Goal: Check status: Check status

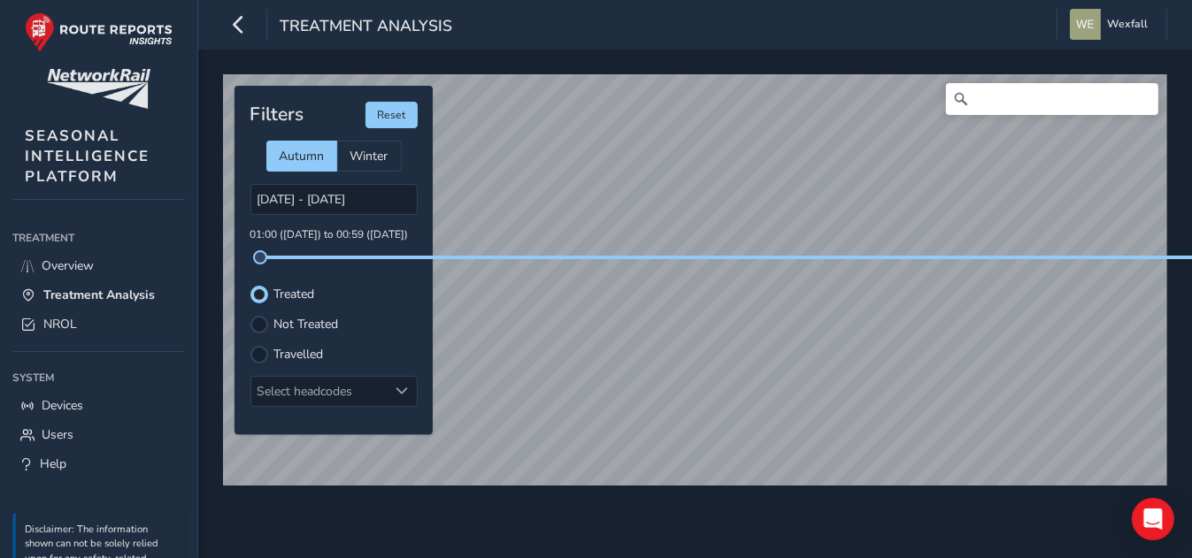
click at [1044, 255] on div "© Mapbox © OpenStreetMap Improve this map Filters Reset Autumn Winter [DATE] - …" at bounding box center [695, 273] width 956 height 410
click at [560, 527] on div "© Mapbox © OpenStreetMap Improve this map Filters Reset Autumn Winter [DATE] - …" at bounding box center [695, 304] width 994 height 509
click at [909, 508] on div "© Mapbox © OpenStreetMap Improve this map Filters Reset Autumn Winter [DATE] - …" at bounding box center [695, 304] width 994 height 509
click at [313, 198] on input "[DATE] - [DATE]" at bounding box center [333, 199] width 167 height 31
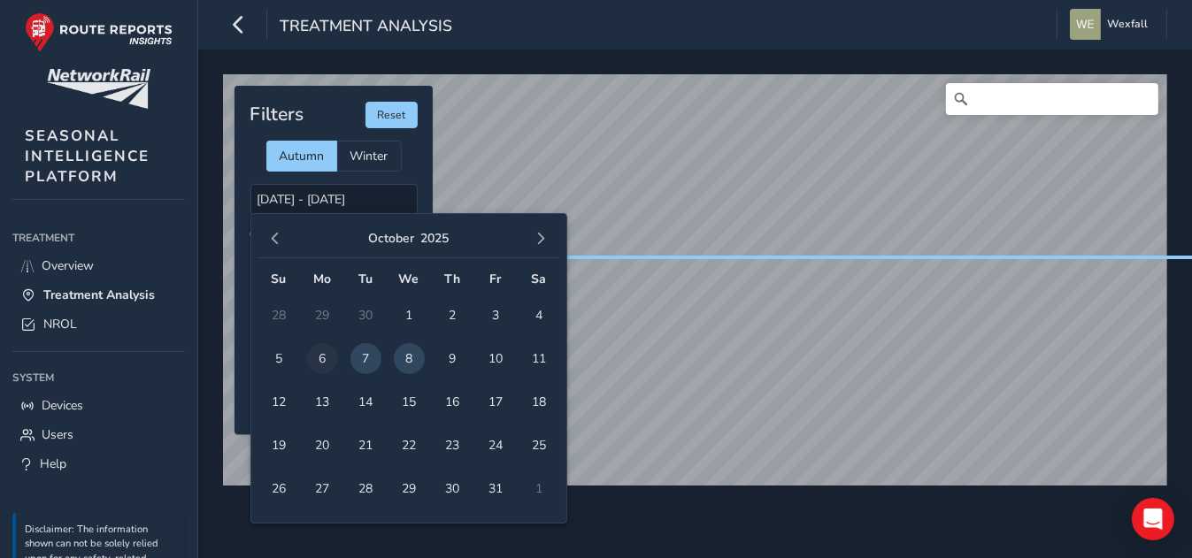
click at [318, 355] on span "6" at bounding box center [322, 358] width 31 height 31
click at [372, 355] on span "7" at bounding box center [365, 358] width 31 height 31
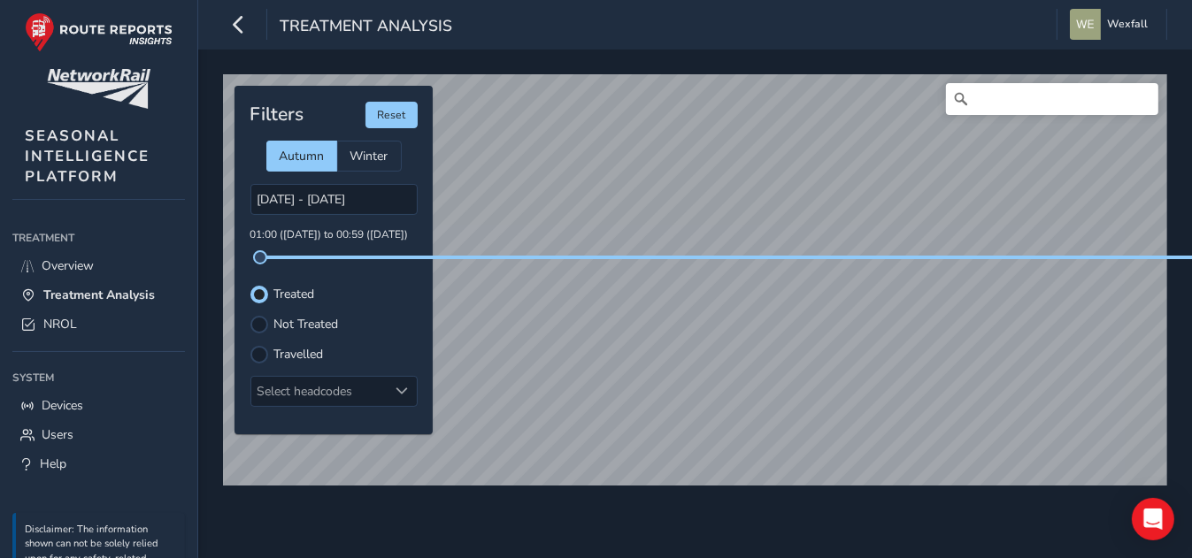
click at [701, 65] on div "© Mapbox © OpenStreetMap Improve this map Filters Reset Autumn Winter [DATE] - …" at bounding box center [695, 304] width 994 height 509
click at [828, 521] on div "© Mapbox © OpenStreetMap Improve this map Filters Reset Autumn Winter [DATE] - …" at bounding box center [695, 304] width 994 height 509
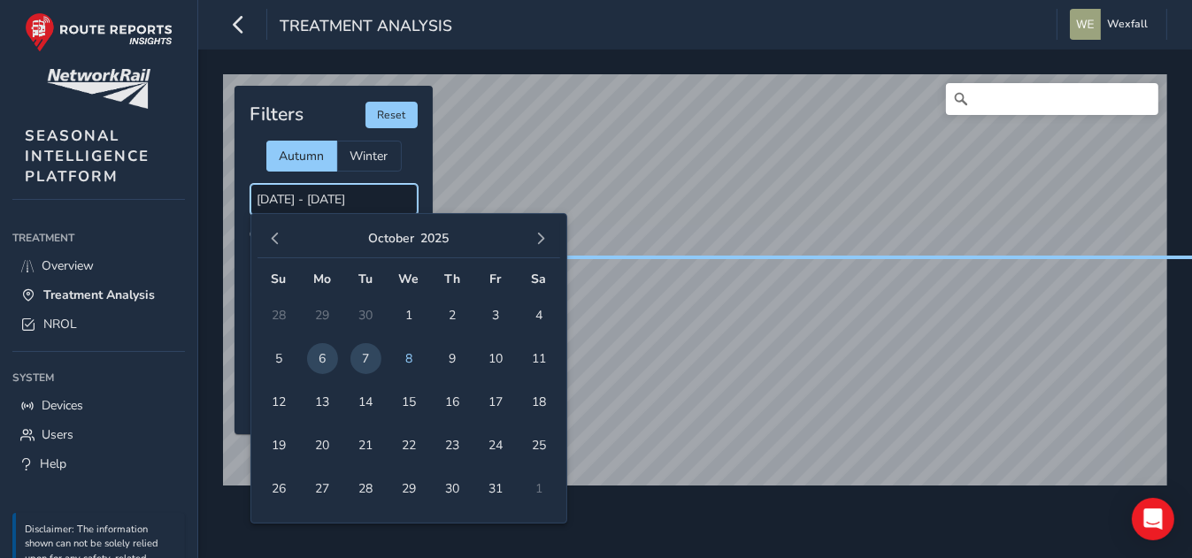
click at [319, 195] on input "[DATE] - [DATE]" at bounding box center [333, 199] width 167 height 31
click at [281, 352] on span "5" at bounding box center [279, 358] width 31 height 31
click at [314, 357] on span "6" at bounding box center [322, 358] width 31 height 31
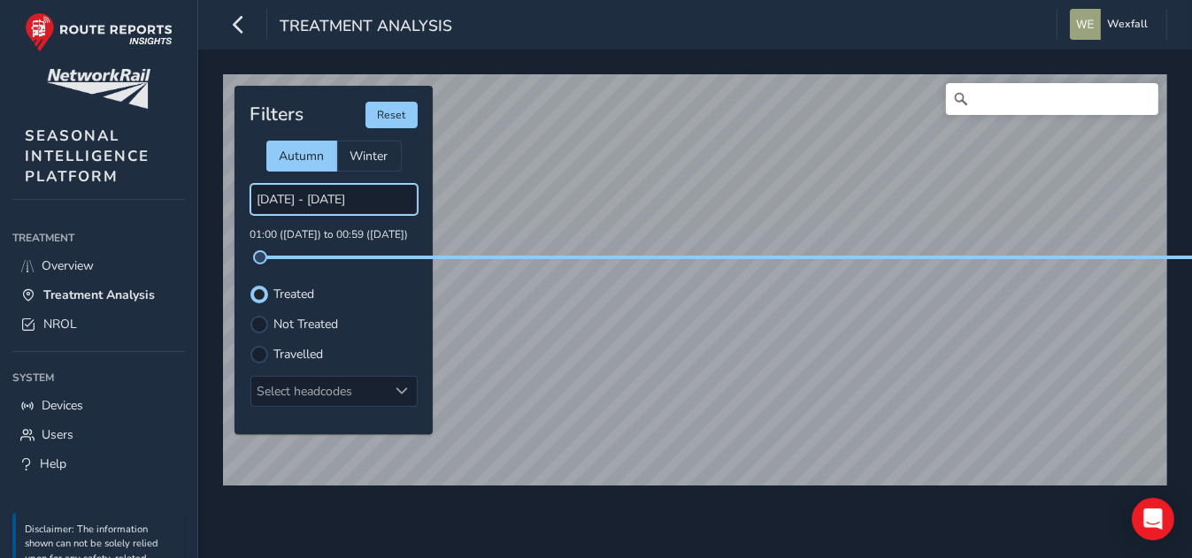
click at [354, 187] on input "[DATE] - [DATE]" at bounding box center [333, 199] width 167 height 31
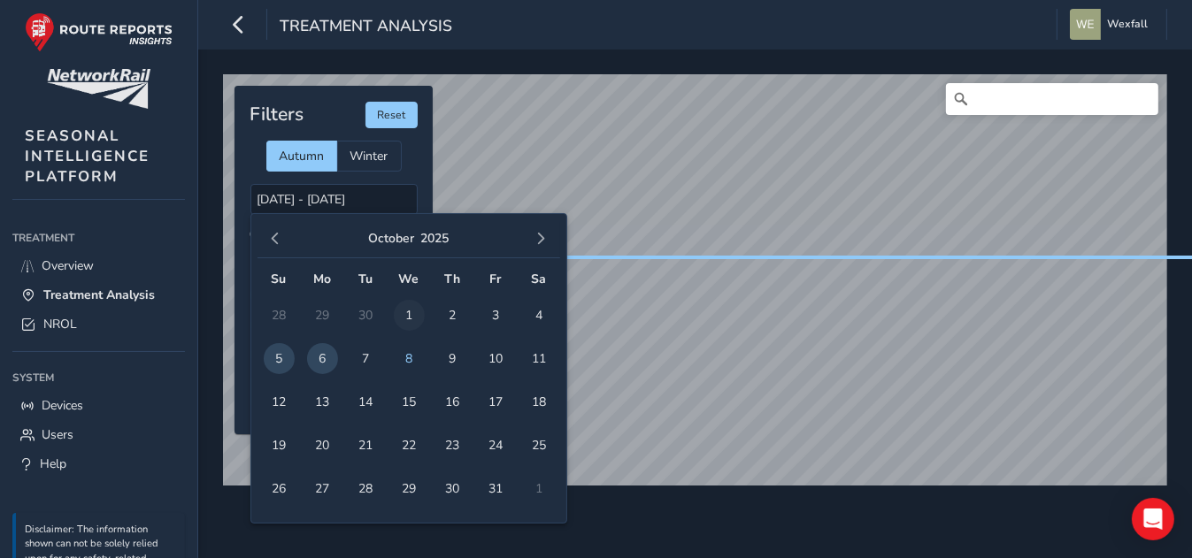
click at [413, 306] on span "1" at bounding box center [409, 315] width 31 height 31
click at [447, 312] on span "2" at bounding box center [452, 315] width 31 height 31
type input "[DATE] - [DATE]"
